Goal: Communication & Community: Answer question/provide support

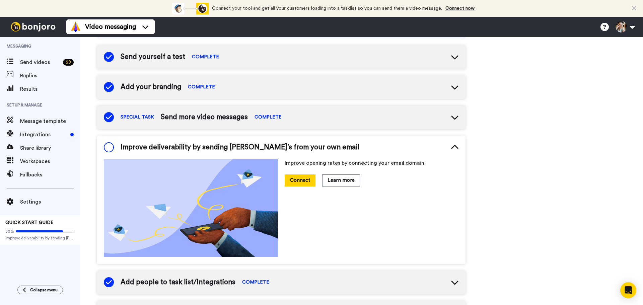
scroll to position [48, 0]
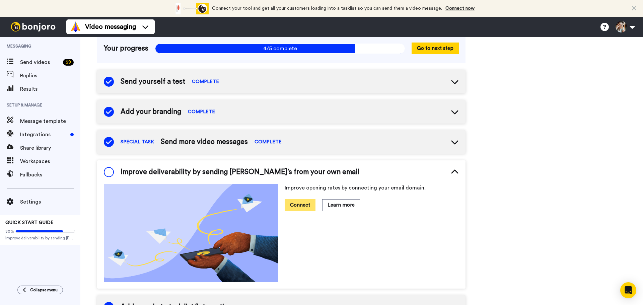
click at [298, 206] on button "Connect" at bounding box center [300, 205] width 31 height 12
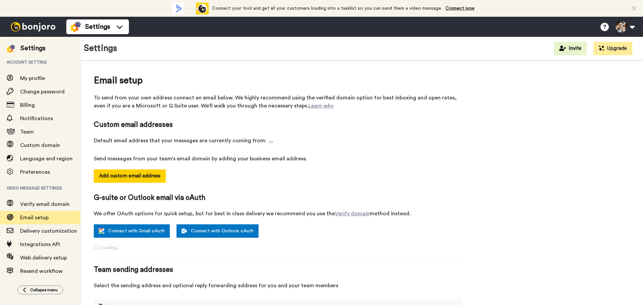
select select "164814"
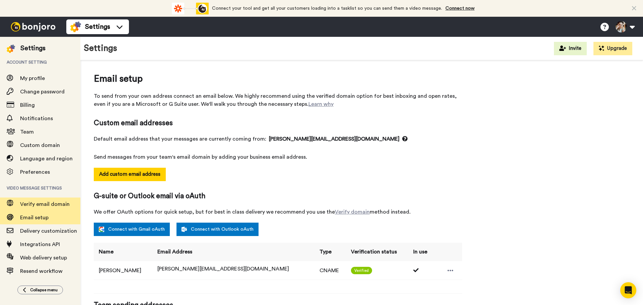
scroll to position [1, 0]
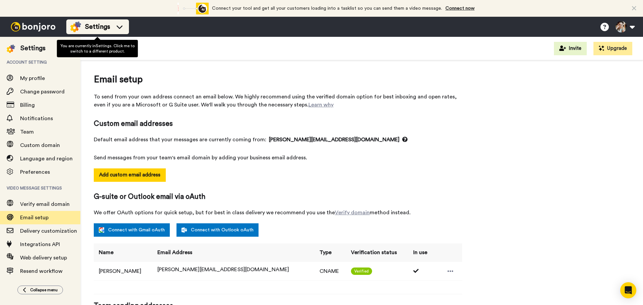
click at [113, 23] on div "Settings" at bounding box center [97, 26] width 55 height 11
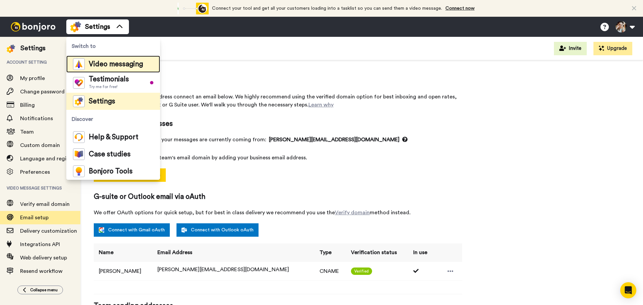
click at [113, 66] on span "Video messaging" at bounding box center [116, 64] width 54 height 7
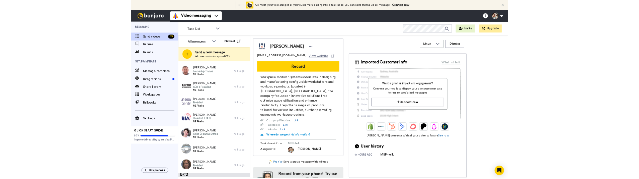
scroll to position [1392, 0]
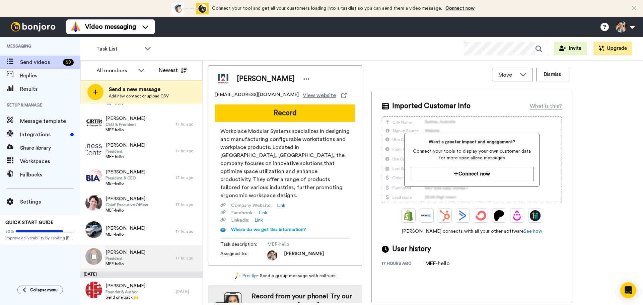
click at [148, 256] on div "Melissa Florio President MEF-hello" at bounding box center [127, 258] width 95 height 27
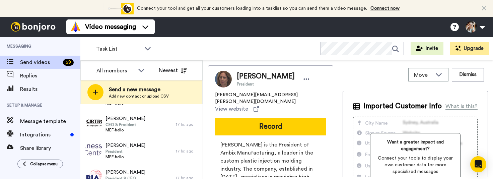
click at [493, 108] on html "Connect your tool now! Connect your tool and get all your customers loading int…" at bounding box center [246, 89] width 493 height 179
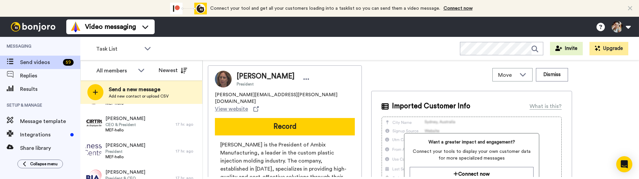
click at [285, 118] on button "Record" at bounding box center [285, 126] width 140 height 17
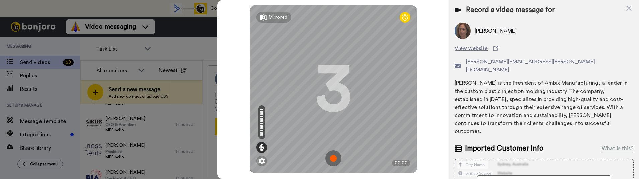
click at [329, 157] on img at bounding box center [333, 158] width 16 height 16
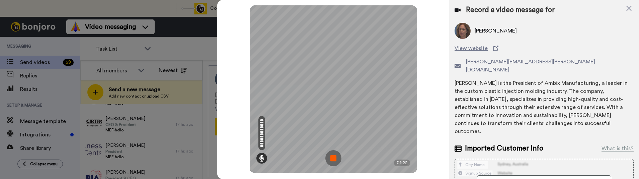
click at [336, 159] on img at bounding box center [333, 158] width 16 height 16
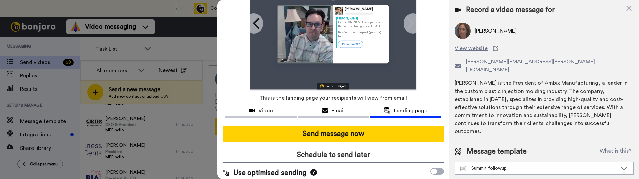
scroll to position [71, 0]
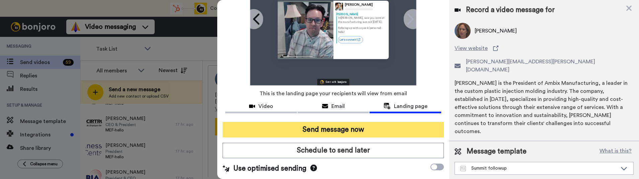
click at [347, 127] on button "Send message now" at bounding box center [333, 129] width 221 height 15
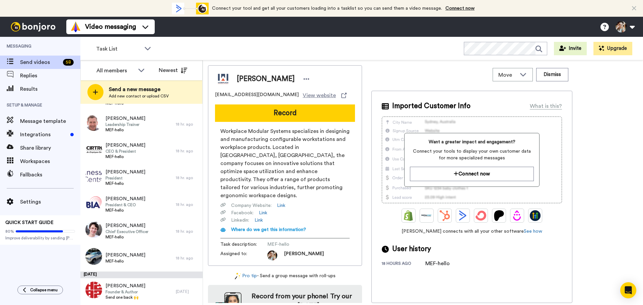
scroll to position [1365, 0]
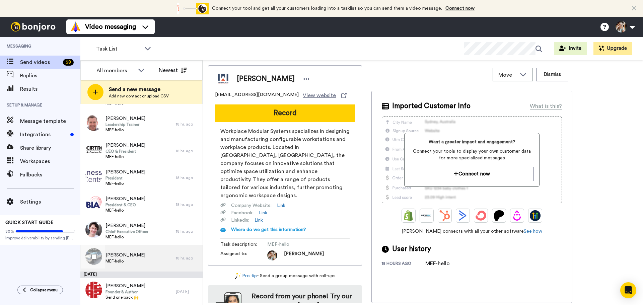
click at [111, 178] on span "MEF-hello" at bounding box center [125, 260] width 40 height 5
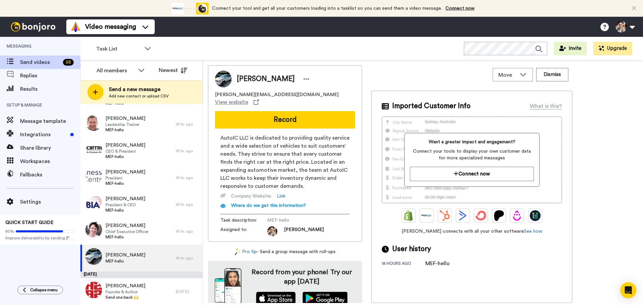
click at [598, 178] on div "Ken DeAlmeida Ken@autoicllc.com View website Record AutoIC LLC is dedicated to …" at bounding box center [423, 184] width 430 height 238
click at [122, 178] on span "MEF-hello" at bounding box center [125, 260] width 40 height 5
drag, startPoint x: 275, startPoint y: 118, endPoint x: 271, endPoint y: 123, distance: 6.5
click at [275, 118] on button "Record" at bounding box center [285, 119] width 140 height 17
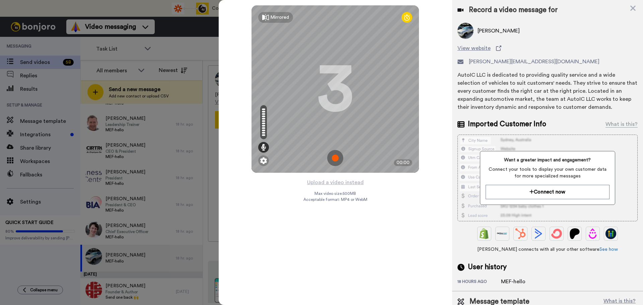
click at [334, 159] on img at bounding box center [335, 158] width 16 height 16
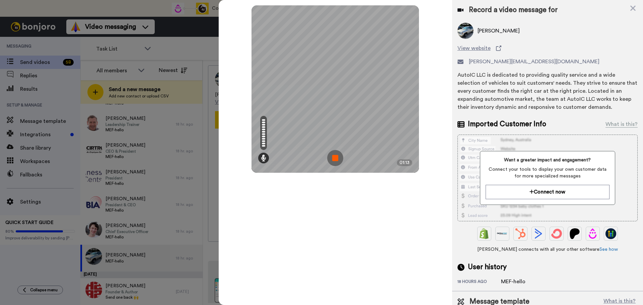
click at [332, 160] on img at bounding box center [335, 158] width 16 height 16
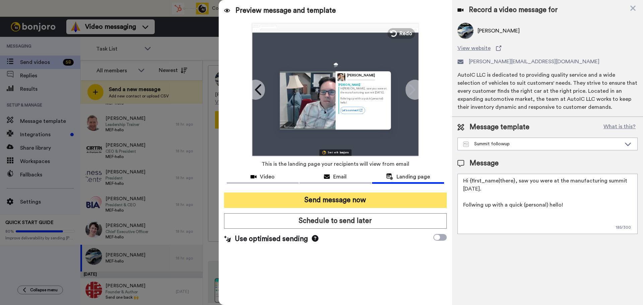
click at [348, 178] on button "Send message now" at bounding box center [335, 199] width 223 height 15
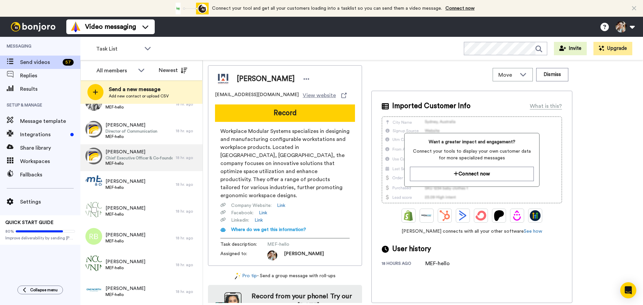
scroll to position [1339, 0]
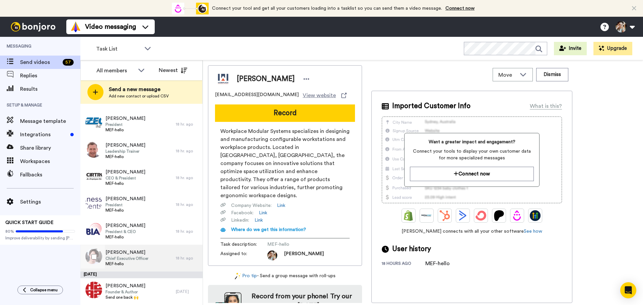
click at [137, 254] on span "[PERSON_NAME]" at bounding box center [126, 252] width 43 height 7
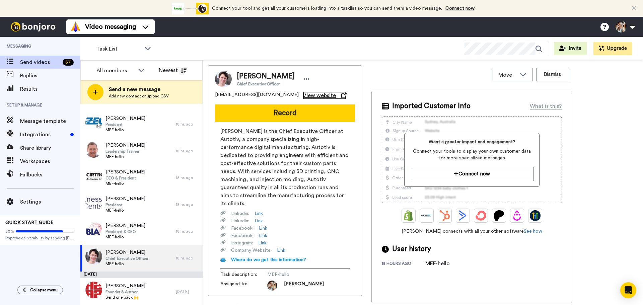
click at [303, 94] on span "View website" at bounding box center [319, 95] width 33 height 8
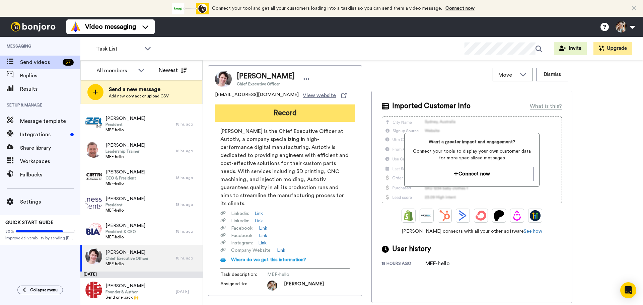
click at [293, 114] on button "Record" at bounding box center [285, 112] width 140 height 17
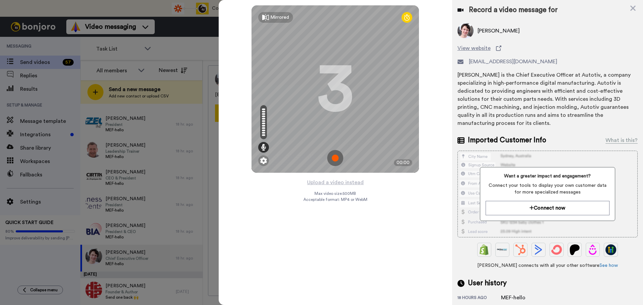
click at [334, 161] on img at bounding box center [335, 158] width 16 height 16
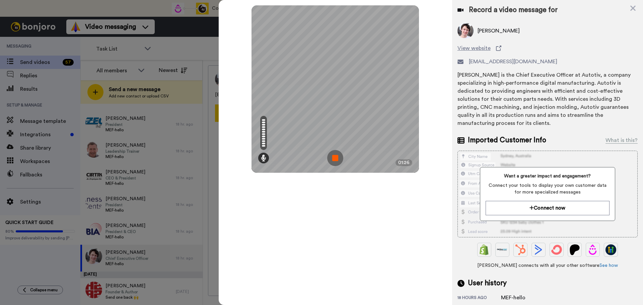
click at [332, 155] on img at bounding box center [335, 158] width 16 height 16
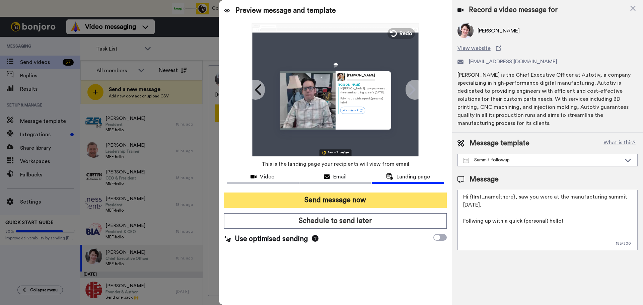
click at [364, 200] on button "Send message now" at bounding box center [335, 199] width 223 height 15
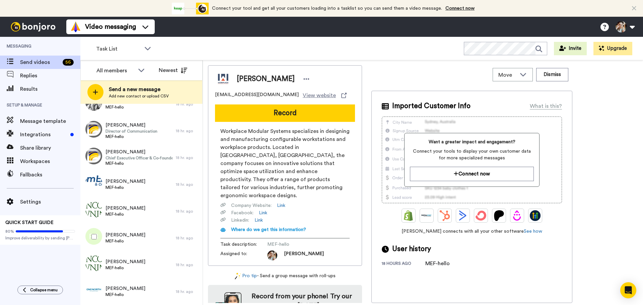
scroll to position [1312, 0]
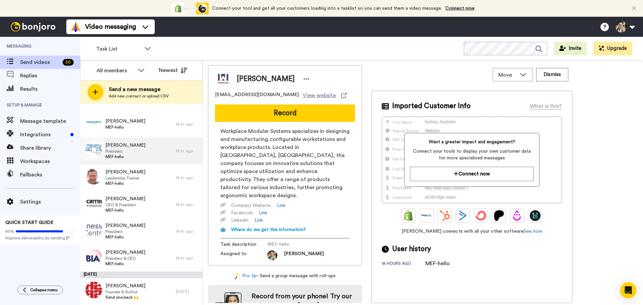
click at [146, 145] on div "[PERSON_NAME] President MEF-hello" at bounding box center [127, 151] width 95 height 27
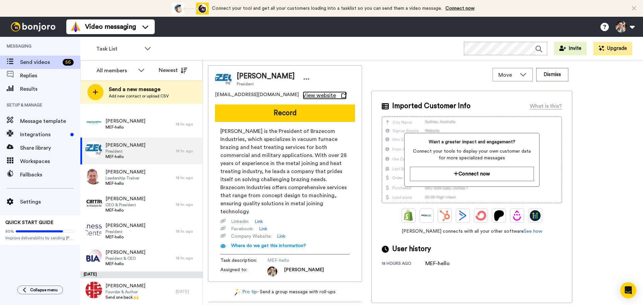
click at [303, 96] on span "View website" at bounding box center [319, 95] width 33 height 8
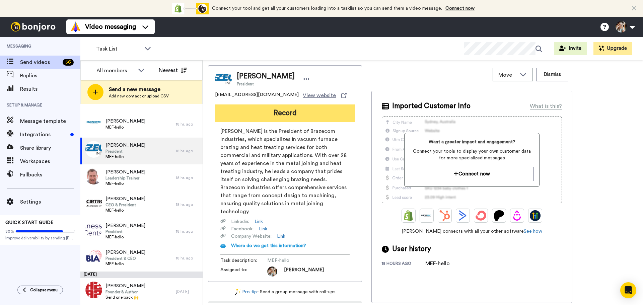
click at [282, 117] on button "Record" at bounding box center [285, 112] width 140 height 17
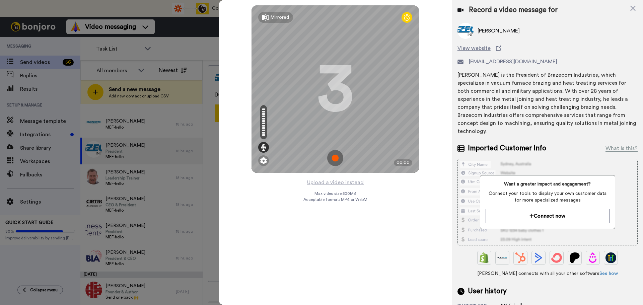
click at [336, 158] on img at bounding box center [335, 158] width 16 height 16
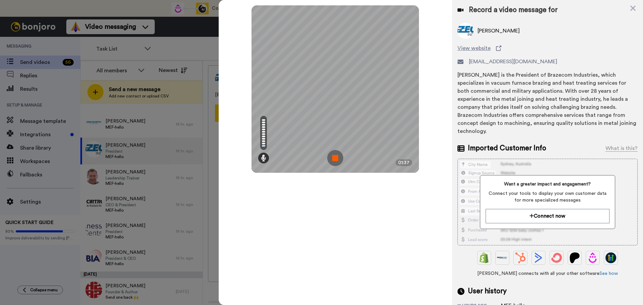
click at [330, 252] on div "Mirrored Redo 3 01:37" at bounding box center [335, 152] width 233 height 305
click at [331, 153] on img at bounding box center [335, 158] width 16 height 16
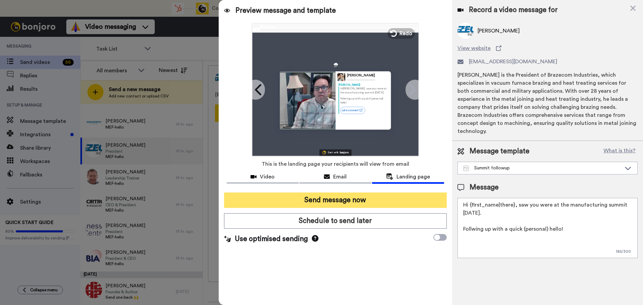
click at [351, 201] on button "Send message now" at bounding box center [335, 199] width 223 height 15
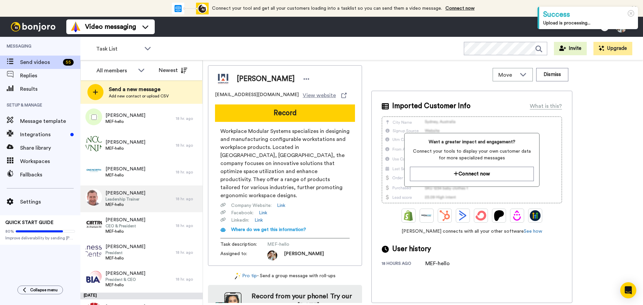
scroll to position [1285, 0]
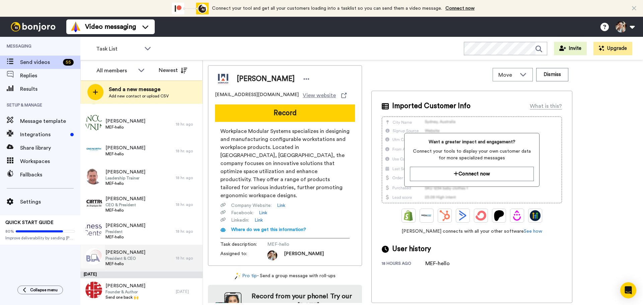
click at [147, 263] on div "Michael Skelton President & CEO MEF-hello" at bounding box center [127, 258] width 95 height 27
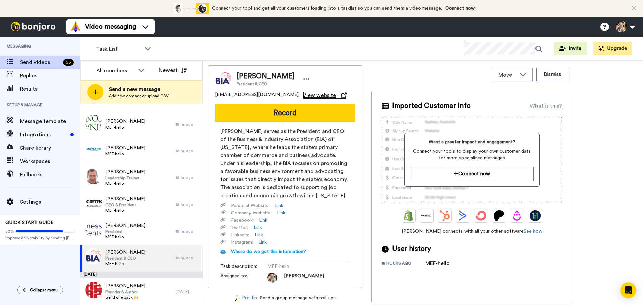
click at [303, 94] on span "View website" at bounding box center [319, 95] width 33 height 8
click at [552, 74] on button "Dismiss" at bounding box center [552, 74] width 32 height 13
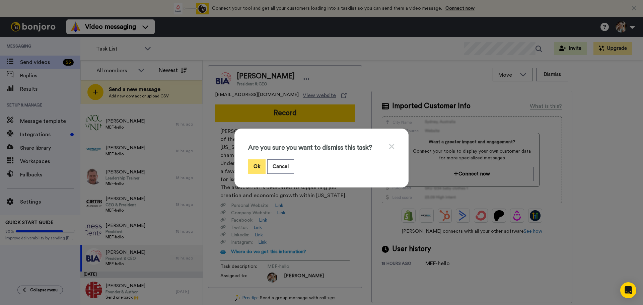
click at [255, 169] on button "Ok" at bounding box center [256, 166] width 17 height 14
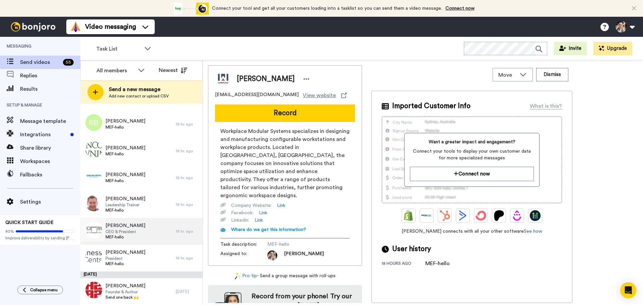
scroll to position [1258, 0]
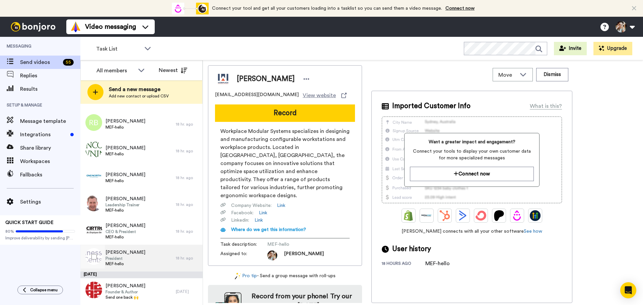
click at [133, 256] on div "Eric Palmer President MEF-hello" at bounding box center [127, 258] width 95 height 27
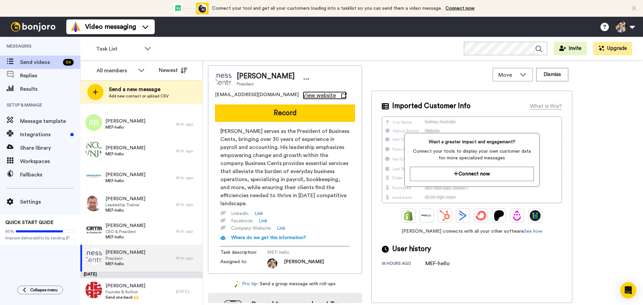
click at [307, 93] on span "View website" at bounding box center [319, 95] width 33 height 8
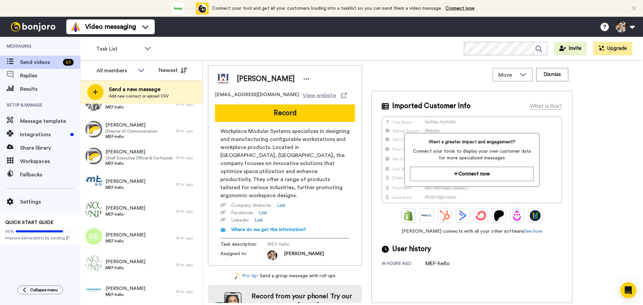
scroll to position [1231, 0]
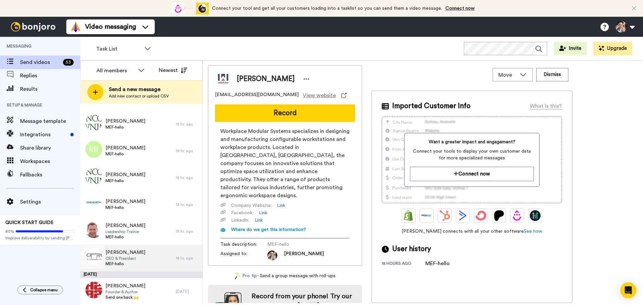
click at [139, 259] on div "[PERSON_NAME] CEO & President MEF-hello" at bounding box center [127, 258] width 95 height 27
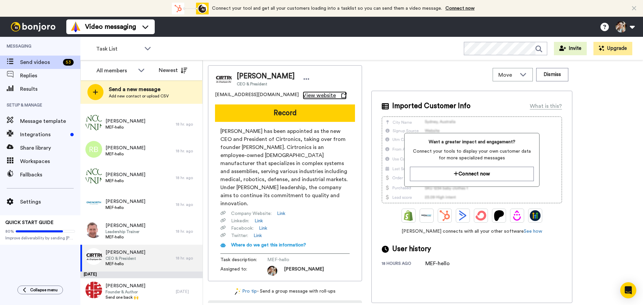
click at [303, 98] on span "View website" at bounding box center [319, 95] width 33 height 8
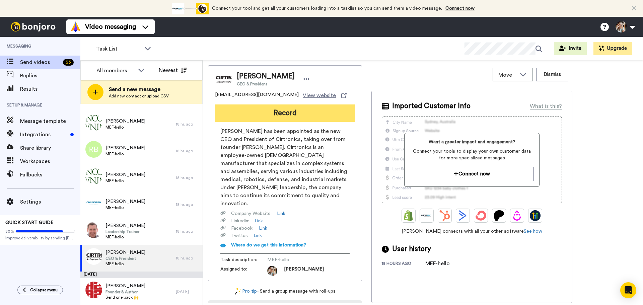
click at [287, 117] on button "Record" at bounding box center [285, 112] width 140 height 17
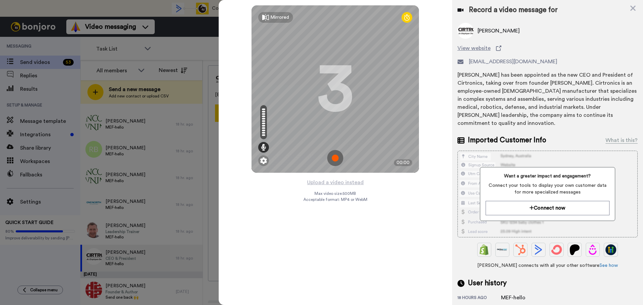
click at [333, 157] on img at bounding box center [335, 158] width 16 height 16
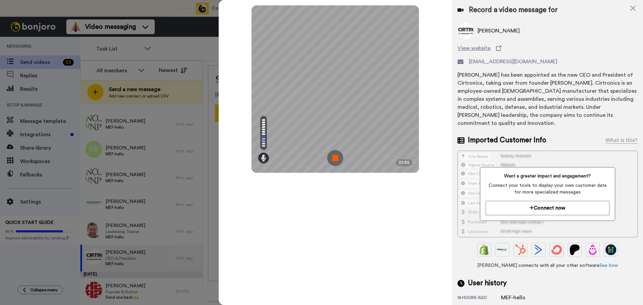
click at [371, 257] on div "Mirrored Redo 3 01:35" at bounding box center [335, 152] width 233 height 305
click at [336, 158] on img at bounding box center [335, 158] width 16 height 16
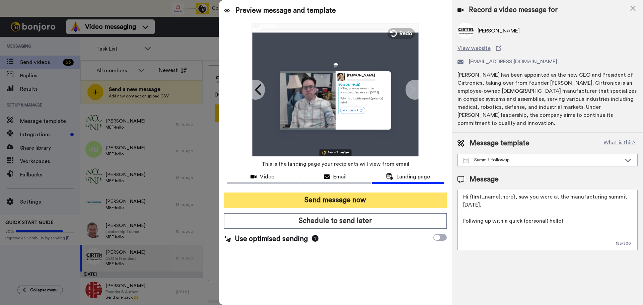
click at [347, 198] on button "Send message now" at bounding box center [335, 199] width 223 height 15
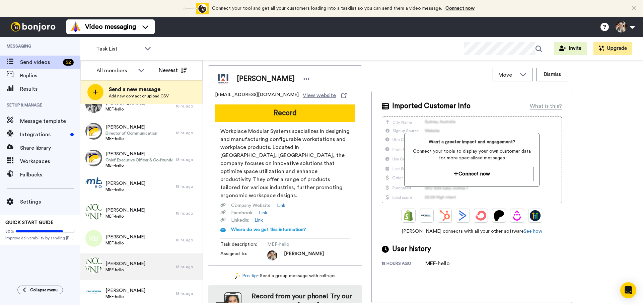
scroll to position [1205, 0]
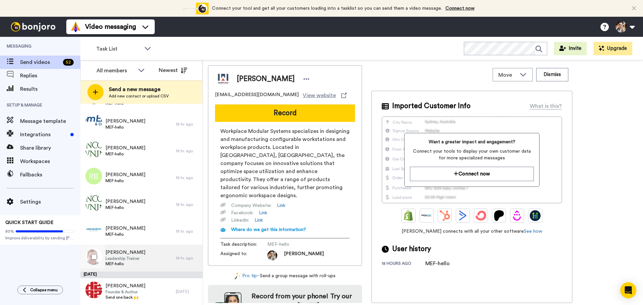
click at [140, 259] on div "Jon Bradley Leadership Trainer MEF-hello" at bounding box center [127, 258] width 95 height 27
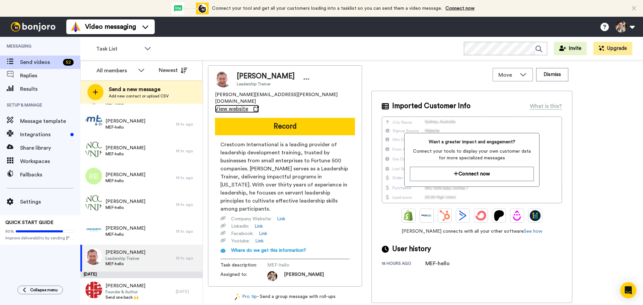
click at [248, 105] on span "View website" at bounding box center [231, 109] width 33 height 8
click at [557, 74] on button "Dismiss" at bounding box center [552, 74] width 32 height 13
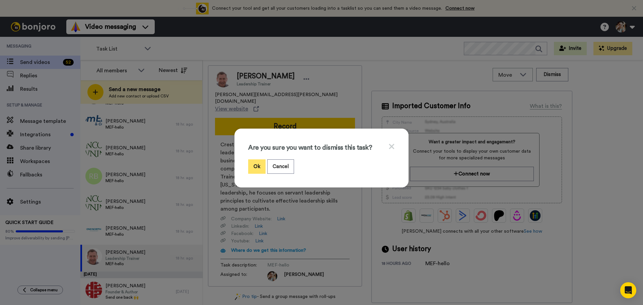
click at [256, 167] on button "Ok" at bounding box center [256, 166] width 17 height 14
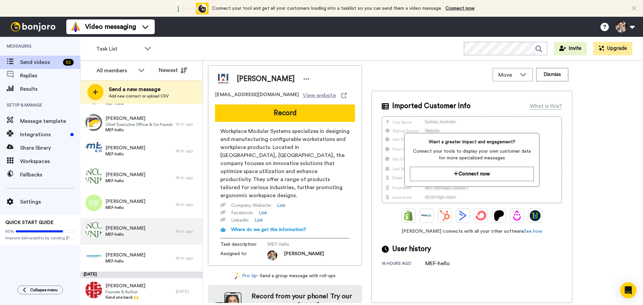
scroll to position [1178, 0]
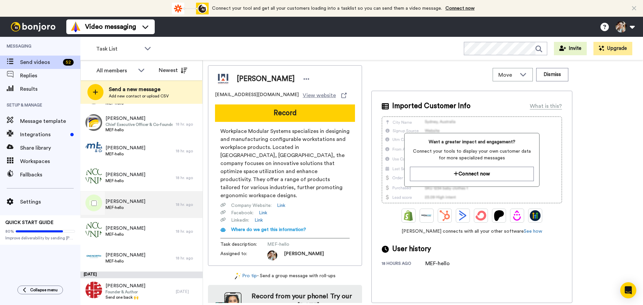
click at [129, 208] on span "MEF-hello" at bounding box center [125, 207] width 40 height 5
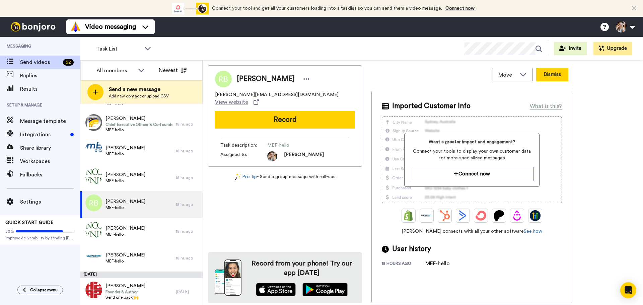
click at [558, 76] on button "Dismiss" at bounding box center [552, 74] width 32 height 13
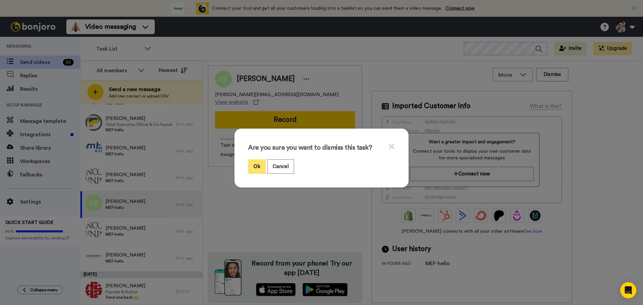
click at [254, 164] on button "Ok" at bounding box center [256, 166] width 17 height 14
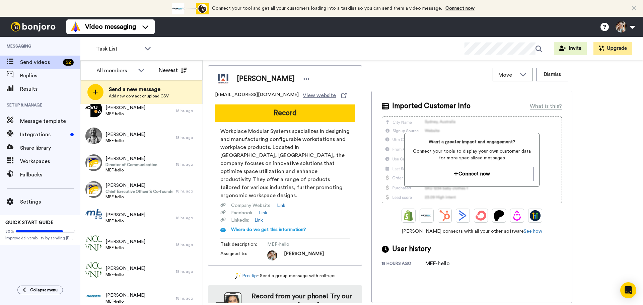
scroll to position [2490, 0]
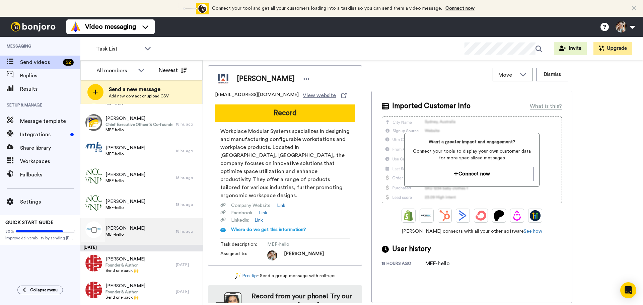
click at [136, 229] on div "Zac Kerin MEF-hello" at bounding box center [127, 231] width 95 height 27
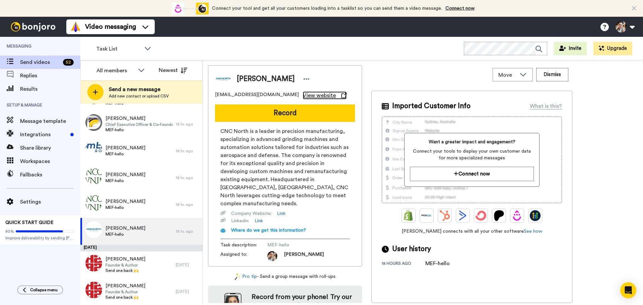
click at [303, 94] on span "View website" at bounding box center [319, 95] width 33 height 8
click at [134, 230] on div "Zac Kerin MEF-hello" at bounding box center [127, 231] width 95 height 27
click at [126, 232] on span "MEF-hello" at bounding box center [125, 234] width 40 height 5
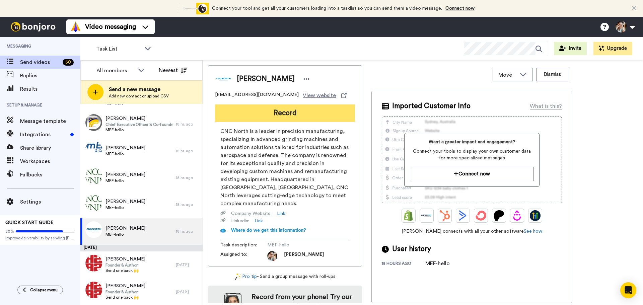
click at [280, 115] on button "Record" at bounding box center [285, 112] width 140 height 17
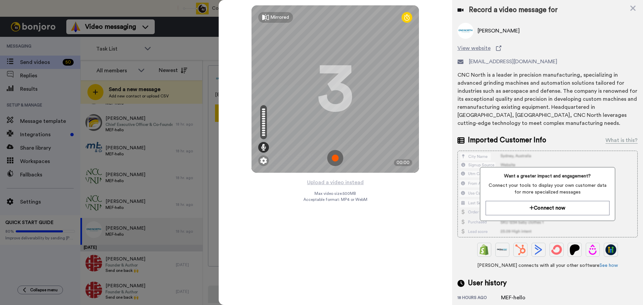
click at [335, 156] on img at bounding box center [335, 158] width 16 height 16
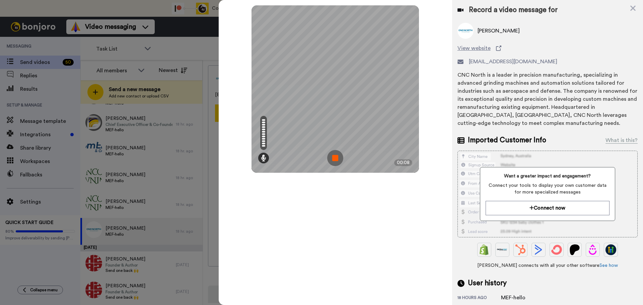
click at [435, 23] on div "Mirrored Redo 3 00:08" at bounding box center [335, 152] width 233 height 305
click at [338, 159] on img at bounding box center [335, 158] width 16 height 16
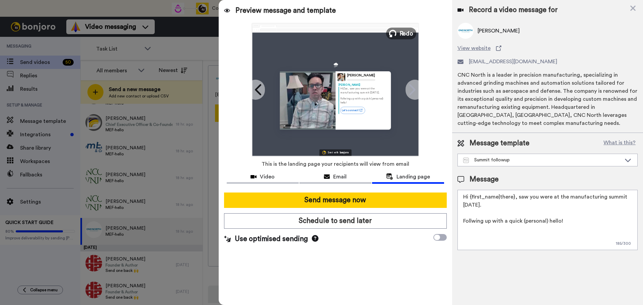
click at [398, 34] on button "Redo" at bounding box center [401, 33] width 30 height 12
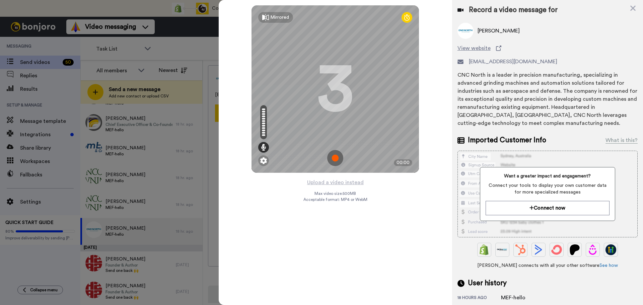
click at [335, 158] on img at bounding box center [335, 158] width 16 height 16
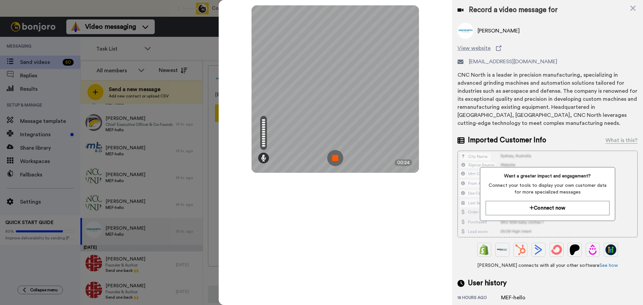
click at [335, 153] on img at bounding box center [335, 158] width 16 height 16
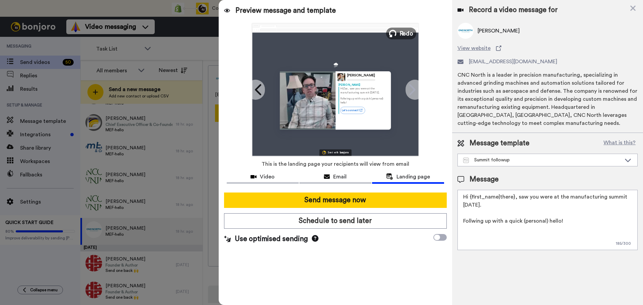
click at [398, 31] on button "Redo" at bounding box center [401, 33] width 30 height 12
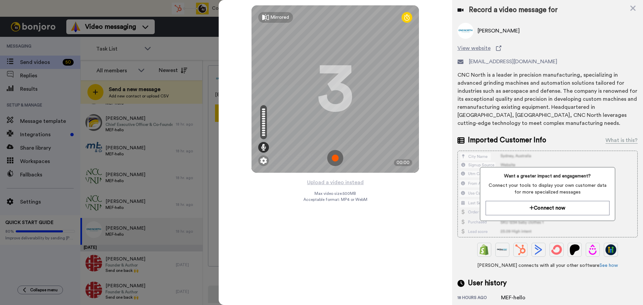
click at [335, 159] on img at bounding box center [335, 158] width 16 height 16
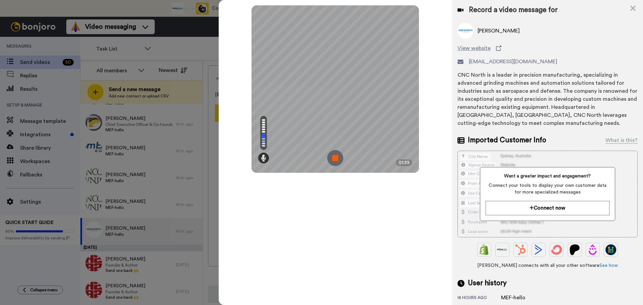
click at [368, 212] on div "Mirrored Redo 3 01:39" at bounding box center [335, 152] width 233 height 305
click at [335, 158] on img at bounding box center [335, 158] width 16 height 16
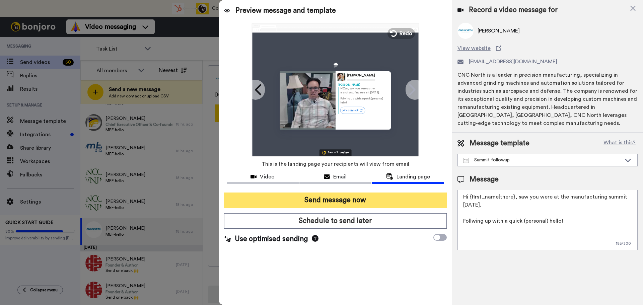
click at [355, 199] on button "Send message now" at bounding box center [335, 199] width 223 height 15
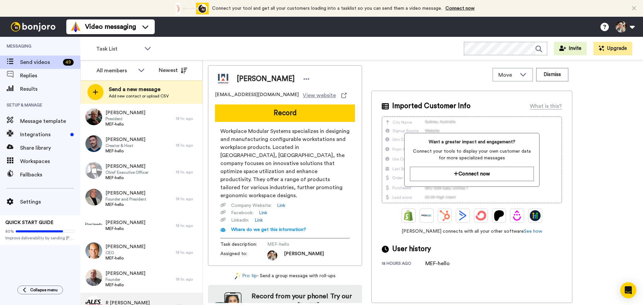
scroll to position [1124, 0]
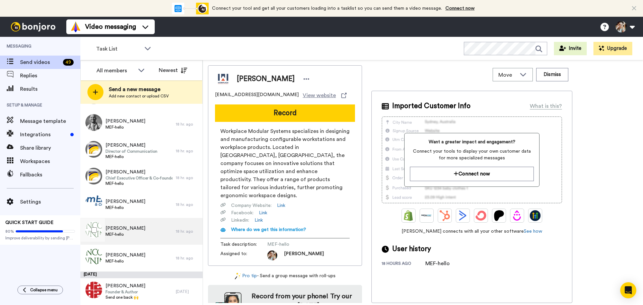
click at [151, 239] on div "[PERSON_NAME] MEF-hello" at bounding box center [127, 231] width 95 height 27
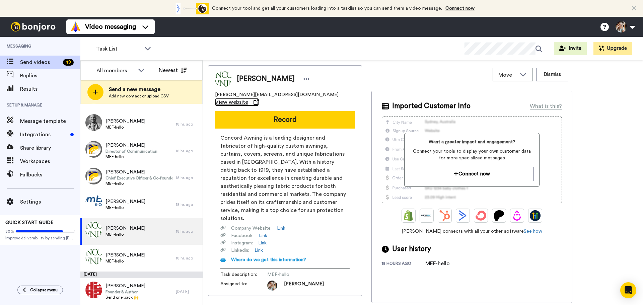
click at [248, 98] on span "View website" at bounding box center [231, 102] width 33 height 8
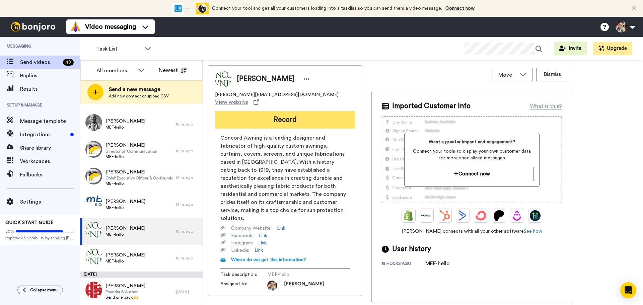
click at [281, 114] on button "Record" at bounding box center [285, 119] width 140 height 17
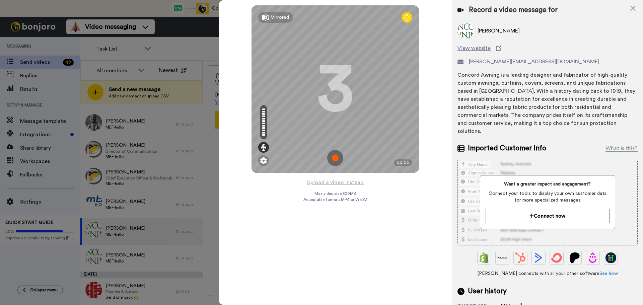
click at [333, 158] on img at bounding box center [335, 158] width 16 height 16
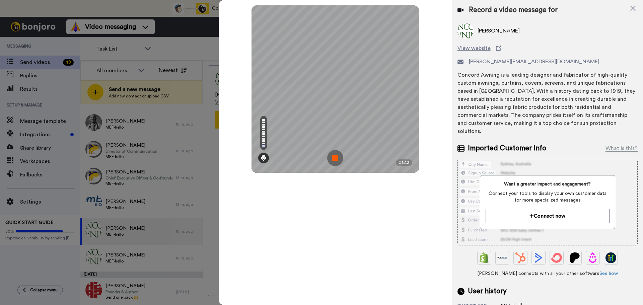
click at [401, 260] on div "Mirrored Redo 3 01:43" at bounding box center [335, 152] width 233 height 305
click at [336, 165] on img at bounding box center [335, 158] width 16 height 16
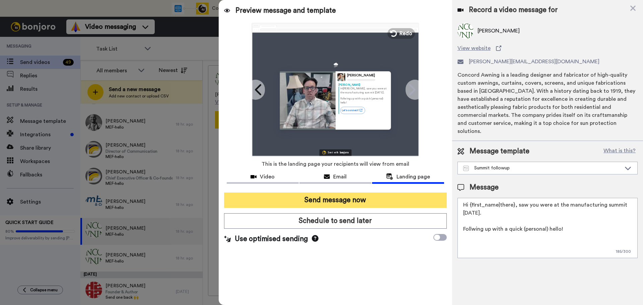
click at [375, 197] on button "Send message now" at bounding box center [335, 199] width 223 height 15
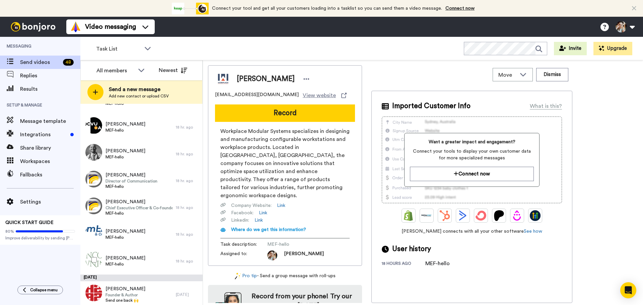
scroll to position [1098, 0]
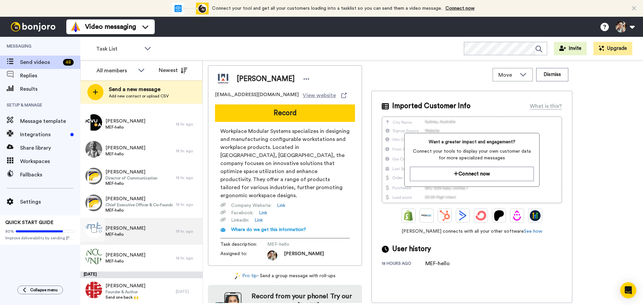
click at [143, 234] on div "[PERSON_NAME] MEF-hello" at bounding box center [127, 231] width 95 height 27
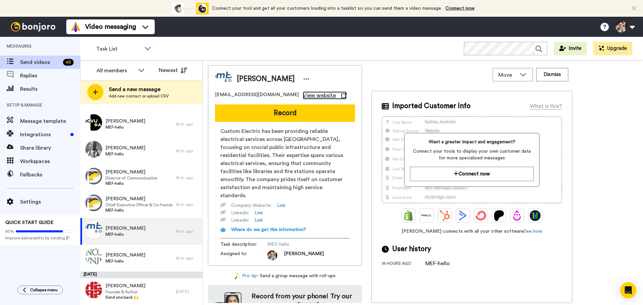
click at [308, 96] on span "View website" at bounding box center [319, 95] width 33 height 8
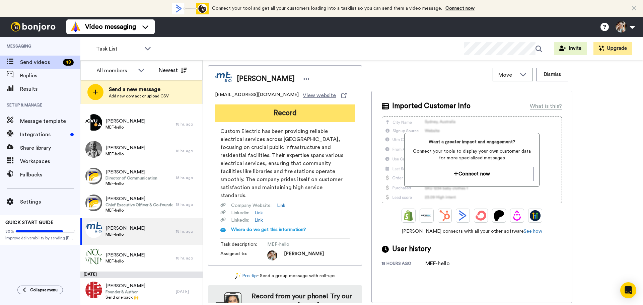
click at [279, 115] on button "Record" at bounding box center [285, 112] width 140 height 17
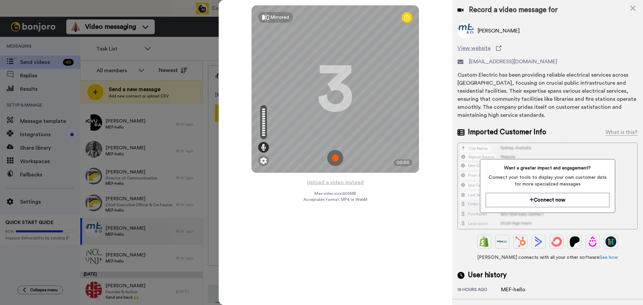
click at [337, 158] on img at bounding box center [335, 158] width 16 height 16
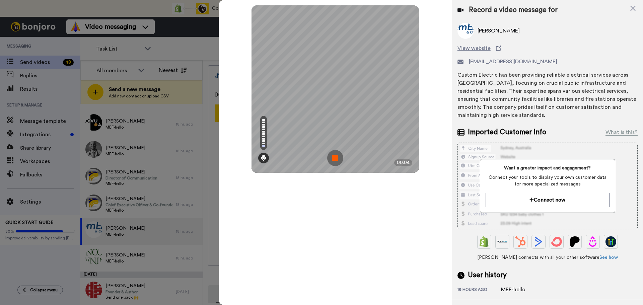
click at [339, 160] on img at bounding box center [335, 158] width 16 height 16
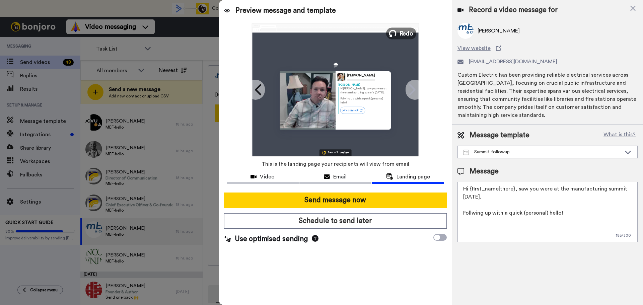
click at [400, 34] on span "Redo" at bounding box center [406, 33] width 14 height 9
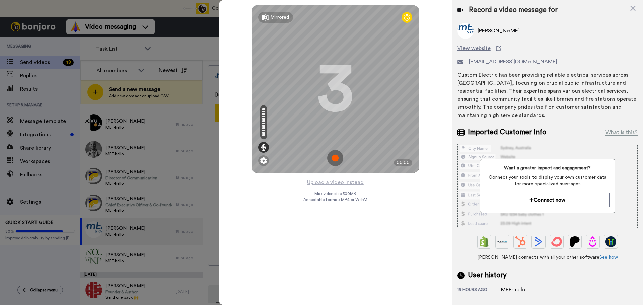
click at [336, 158] on img at bounding box center [335, 158] width 16 height 16
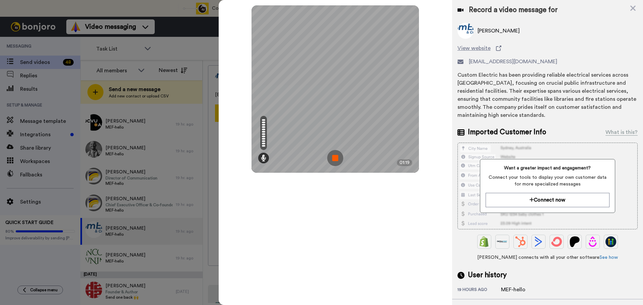
drag, startPoint x: 334, startPoint y: 156, endPoint x: 333, endPoint y: 160, distance: 4.6
click at [333, 160] on img at bounding box center [335, 158] width 16 height 16
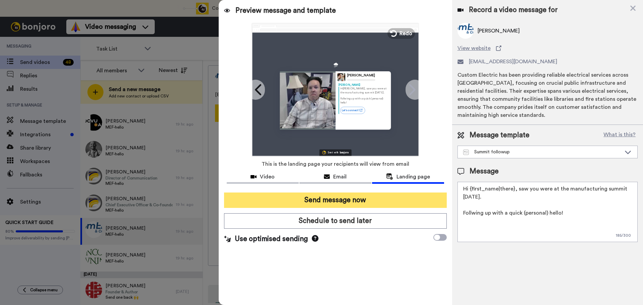
click at [357, 198] on button "Send message now" at bounding box center [335, 199] width 223 height 15
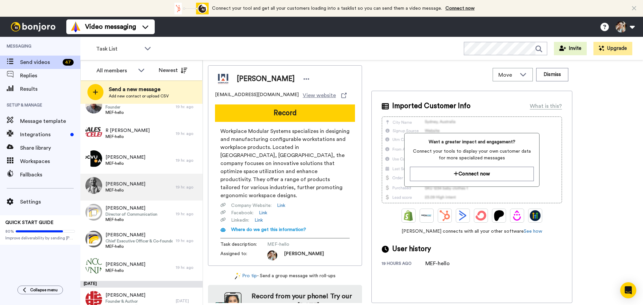
scroll to position [1071, 0]
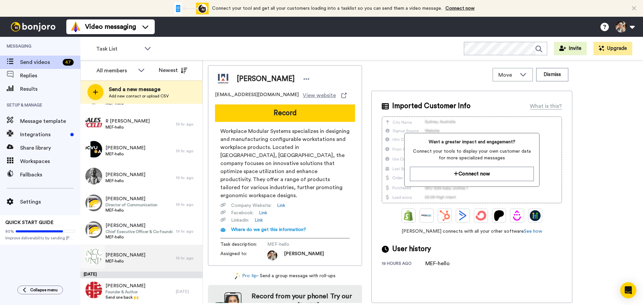
click at [146, 257] on div "[PERSON_NAME] MEF-hello" at bounding box center [127, 258] width 95 height 27
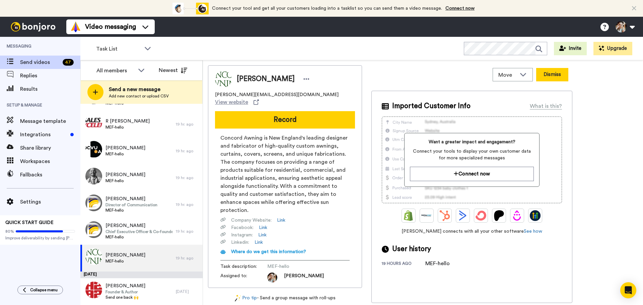
click at [556, 77] on button "Dismiss" at bounding box center [552, 74] width 32 height 13
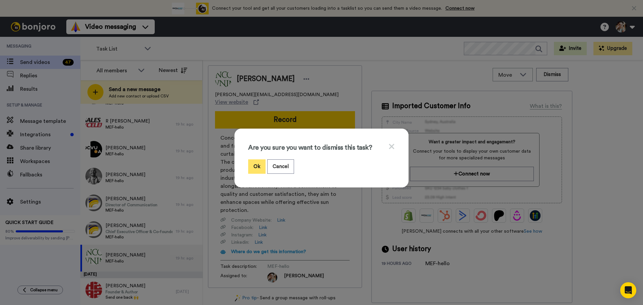
click at [251, 163] on button "Ok" at bounding box center [256, 166] width 17 height 14
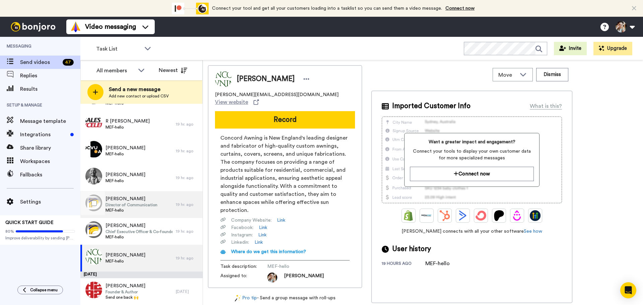
click at [141, 206] on span "Director of Communication" at bounding box center [131, 204] width 52 height 5
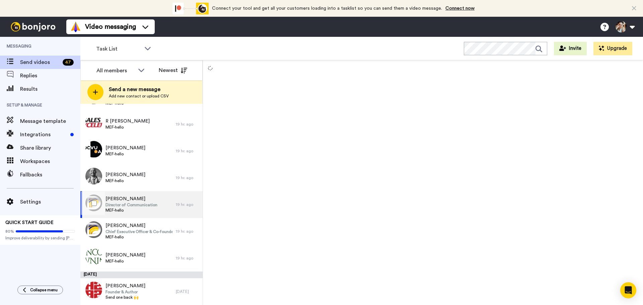
scroll to position [1044, 0]
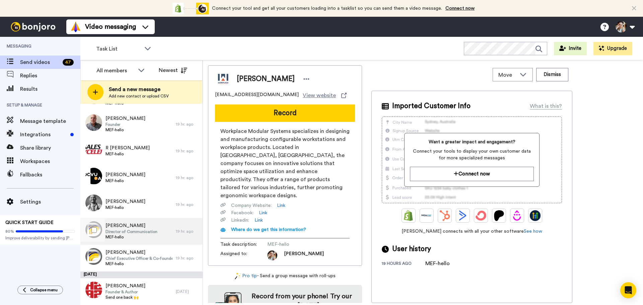
click at [132, 236] on span "MEF-hello" at bounding box center [131, 236] width 52 height 5
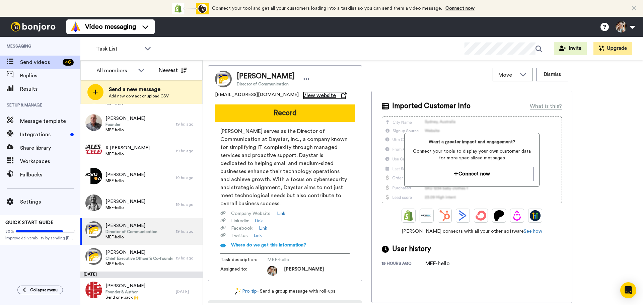
click at [303, 96] on span "View website" at bounding box center [319, 95] width 33 height 8
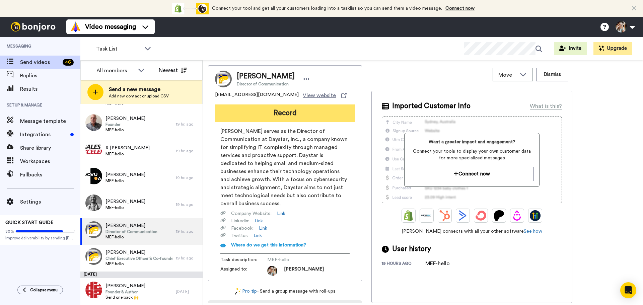
click at [282, 118] on button "Record" at bounding box center [285, 112] width 140 height 17
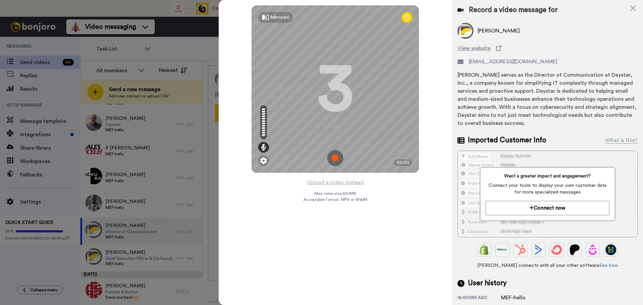
click at [335, 160] on img at bounding box center [335, 158] width 16 height 16
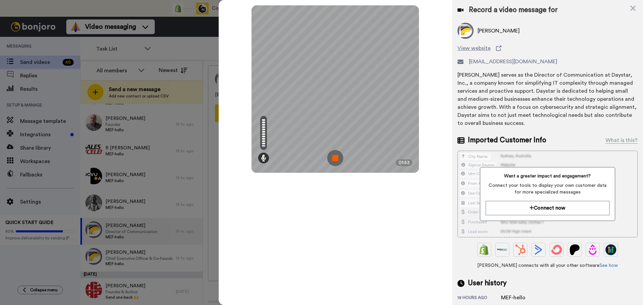
drag, startPoint x: 381, startPoint y: 262, endPoint x: 380, endPoint y: 256, distance: 6.5
click at [381, 262] on div "Mirrored Redo 3 01:53" at bounding box center [335, 152] width 233 height 305
click at [334, 155] on img at bounding box center [335, 158] width 16 height 16
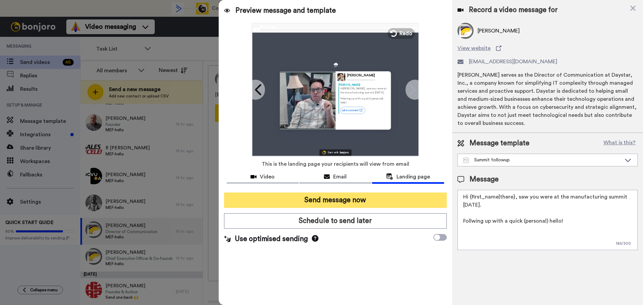
click at [337, 196] on button "Send message now" at bounding box center [335, 199] width 223 height 15
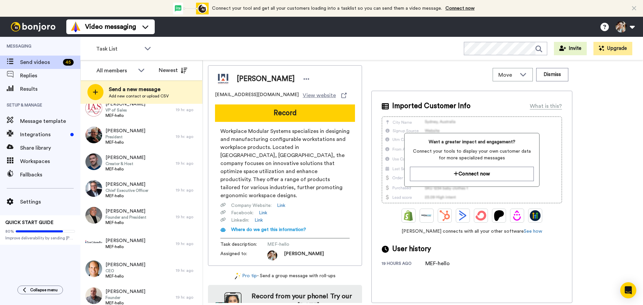
scroll to position [1017, 0]
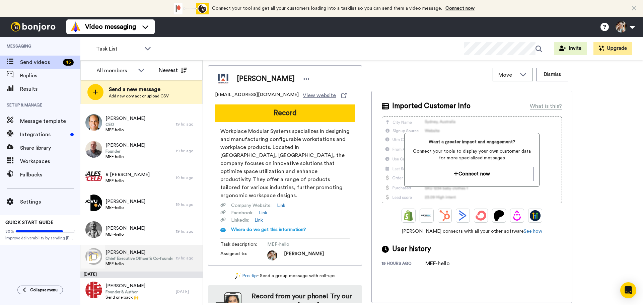
click at [147, 258] on span "Chief Executive Officer & Co-founder" at bounding box center [138, 258] width 67 height 5
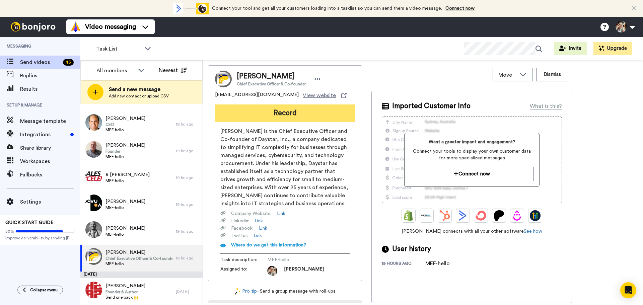
click at [288, 112] on button "Record" at bounding box center [285, 112] width 140 height 17
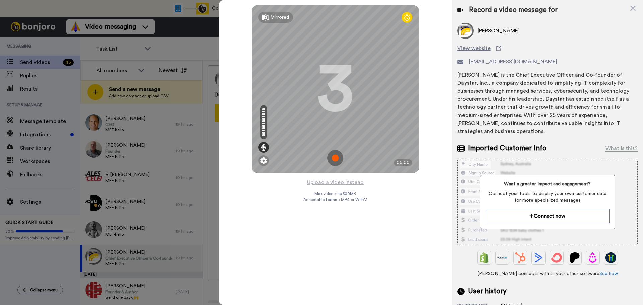
click at [333, 156] on img at bounding box center [335, 158] width 16 height 16
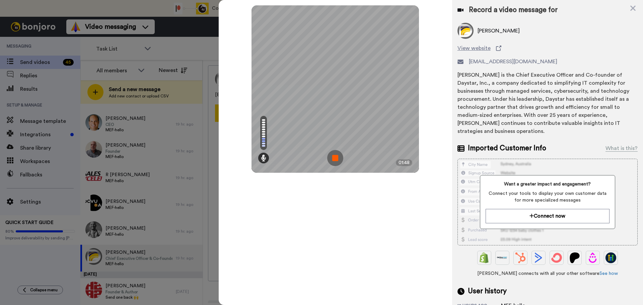
click at [320, 265] on div "Mirrored Redo 3 01:48" at bounding box center [335, 152] width 233 height 305
click at [328, 157] on img at bounding box center [335, 158] width 16 height 16
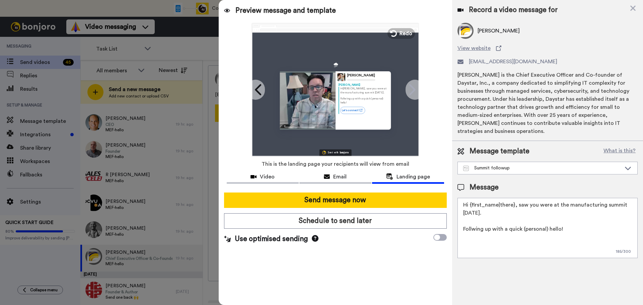
click at [328, 201] on button "Send message now" at bounding box center [335, 199] width 223 height 15
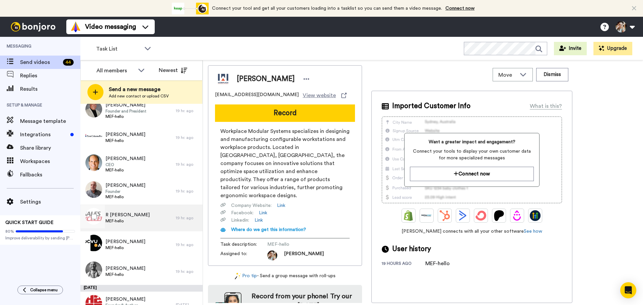
scroll to position [990, 0]
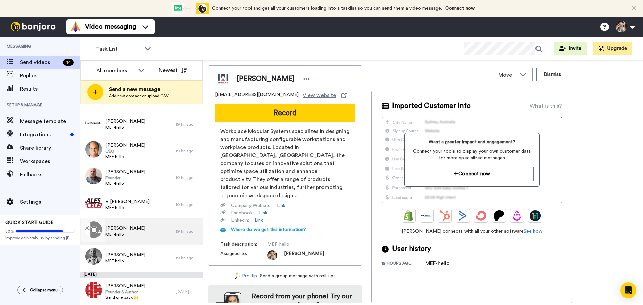
click at [139, 232] on span "MEF-hello" at bounding box center [125, 234] width 40 height 5
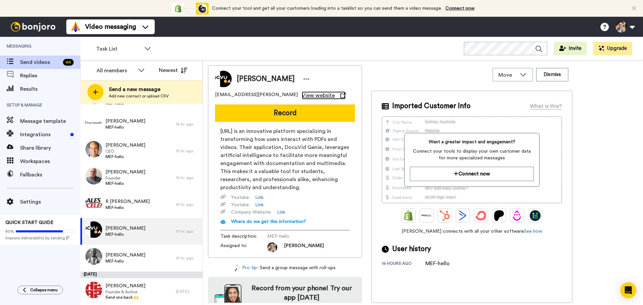
click at [302, 93] on span "View website" at bounding box center [318, 95] width 33 height 8
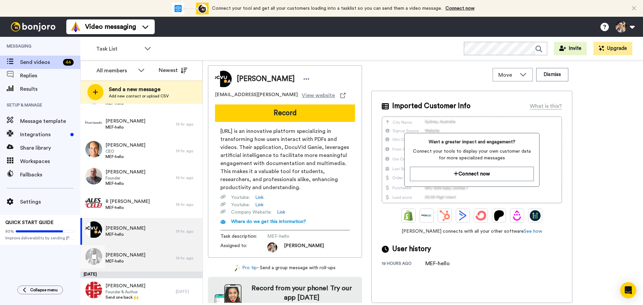
click at [126, 256] on span "[PERSON_NAME]" at bounding box center [125, 255] width 40 height 7
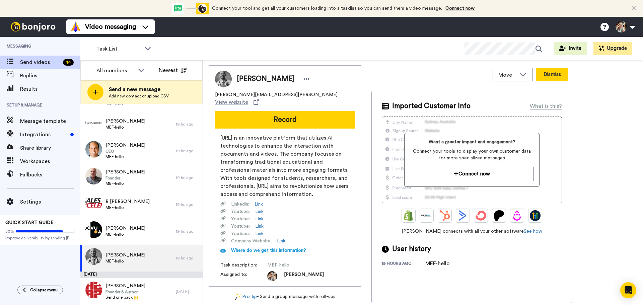
click at [555, 77] on button "Dismiss" at bounding box center [552, 74] width 32 height 13
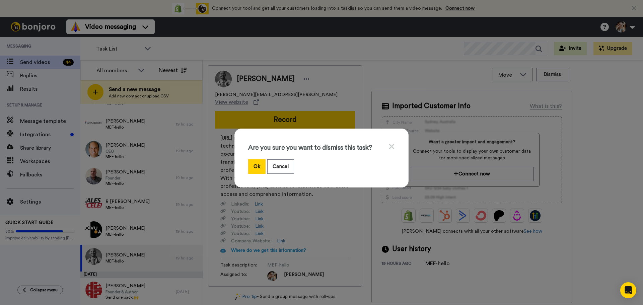
click at [602, 131] on div "Are you sure you want to dismiss this task? Ok Cancel" at bounding box center [321, 152] width 643 height 305
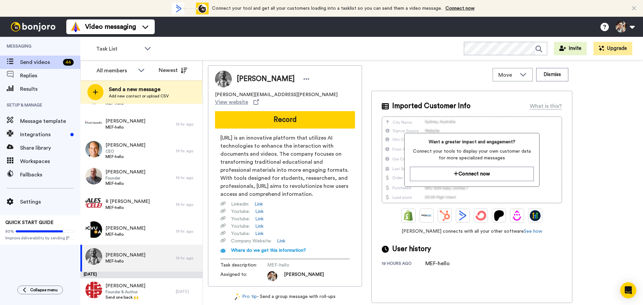
click at [599, 133] on div "[PERSON_NAME] [PERSON_NAME][EMAIL_ADDRESS][PERSON_NAME] View website Record [UR…" at bounding box center [423, 184] width 430 height 238
click at [557, 73] on button "Dismiss" at bounding box center [552, 74] width 32 height 13
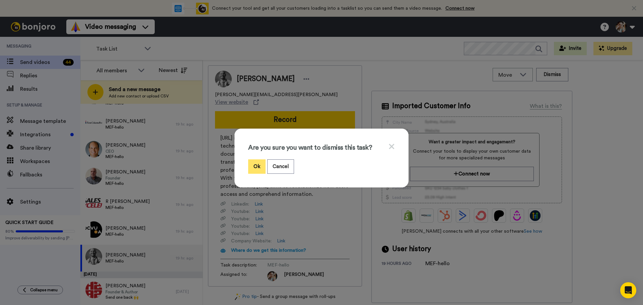
click at [255, 163] on button "Ok" at bounding box center [256, 166] width 17 height 14
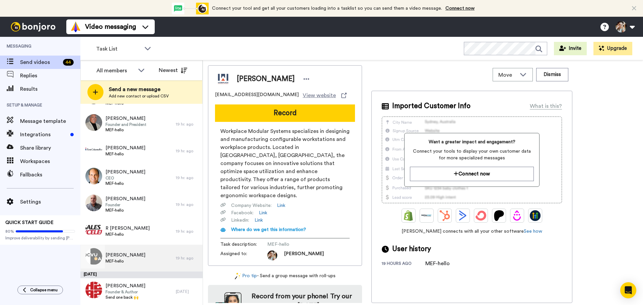
scroll to position [964, 0]
click at [139, 257] on span "[PERSON_NAME]" at bounding box center [125, 255] width 40 height 7
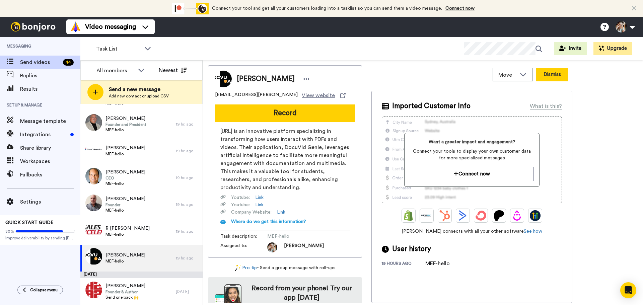
click at [561, 77] on button "Dismiss" at bounding box center [552, 74] width 32 height 13
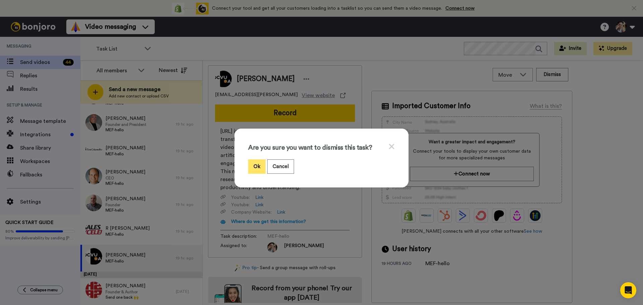
click at [254, 165] on button "Ok" at bounding box center [256, 166] width 17 height 14
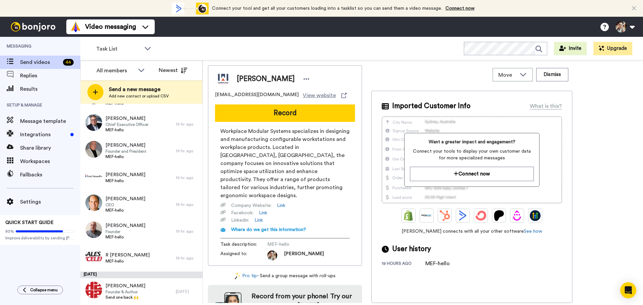
scroll to position [937, 0]
